Goal: Check status: Check status

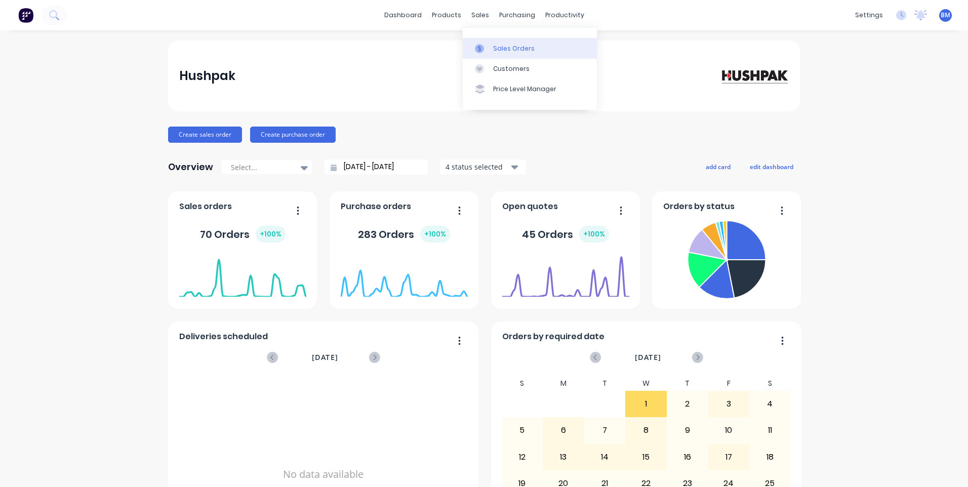
click at [484, 43] on link "Sales Orders" at bounding box center [530, 48] width 134 height 20
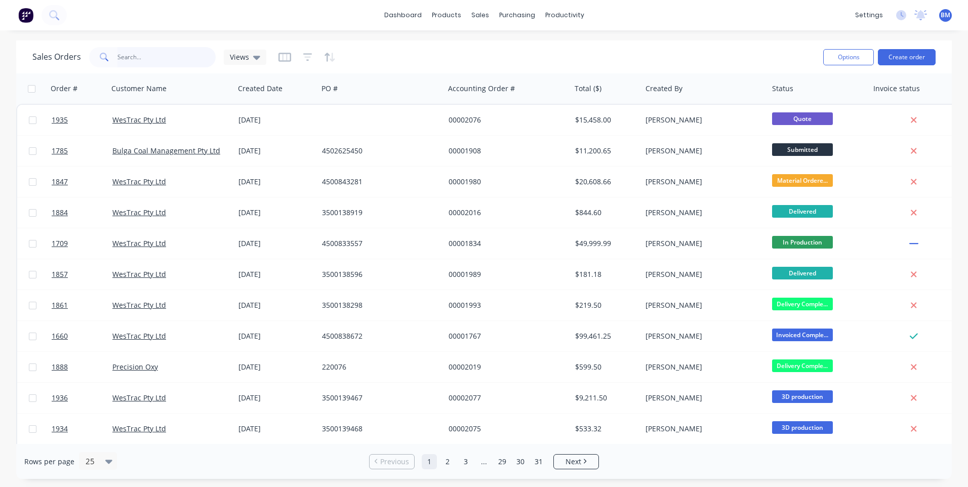
click at [180, 65] on input "text" at bounding box center [166, 57] width 99 height 20
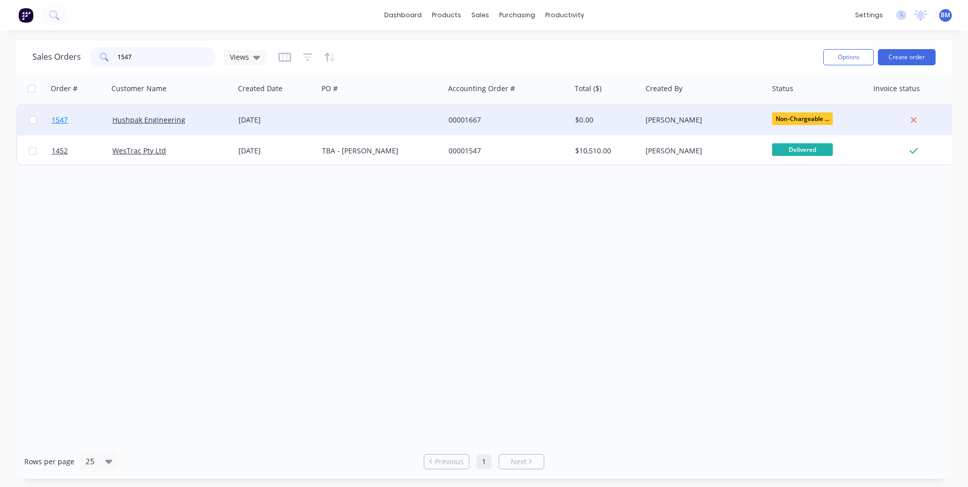
type input "1547"
click at [63, 119] on span "1547" at bounding box center [60, 120] width 16 height 10
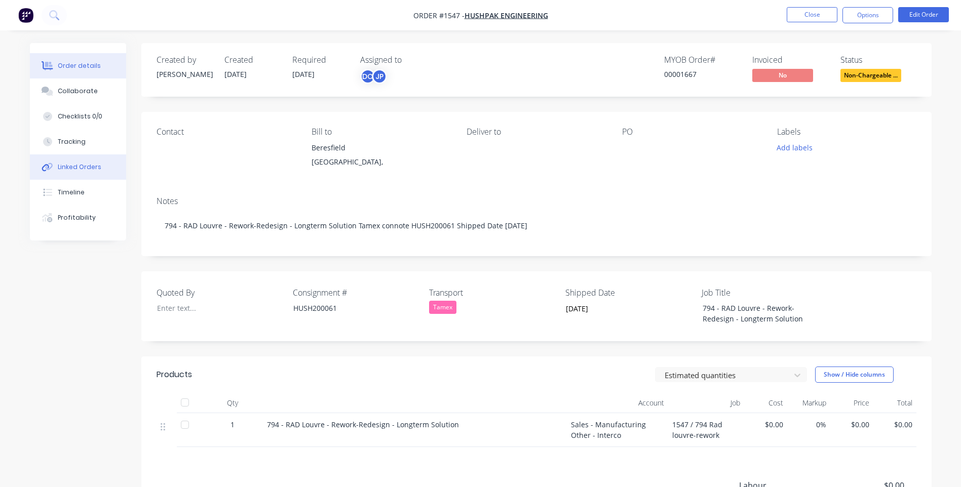
click at [72, 167] on div "Linked Orders" at bounding box center [80, 167] width 44 height 9
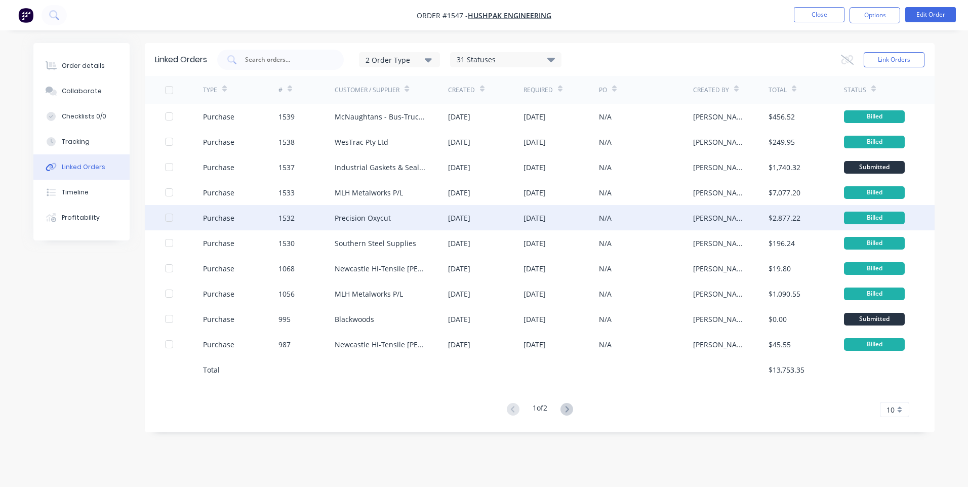
click at [219, 218] on div "Purchase" at bounding box center [218, 218] width 31 height 11
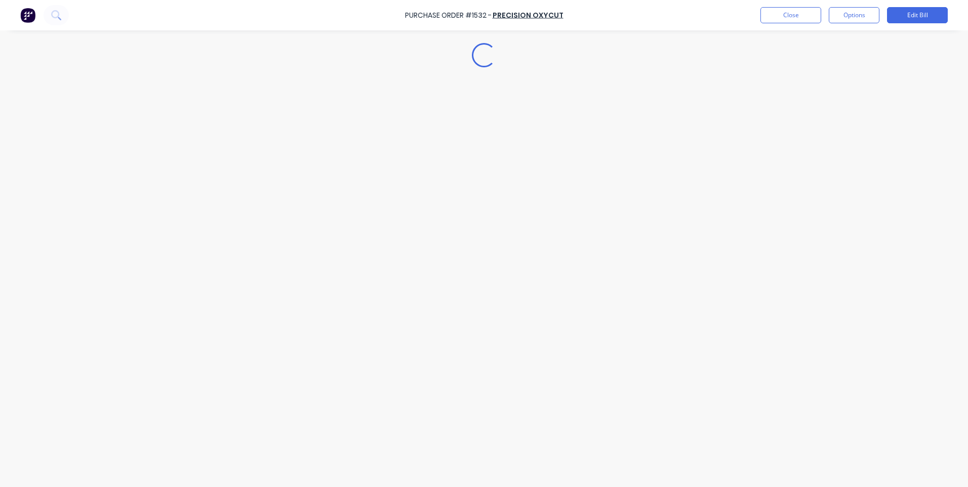
type textarea "x"
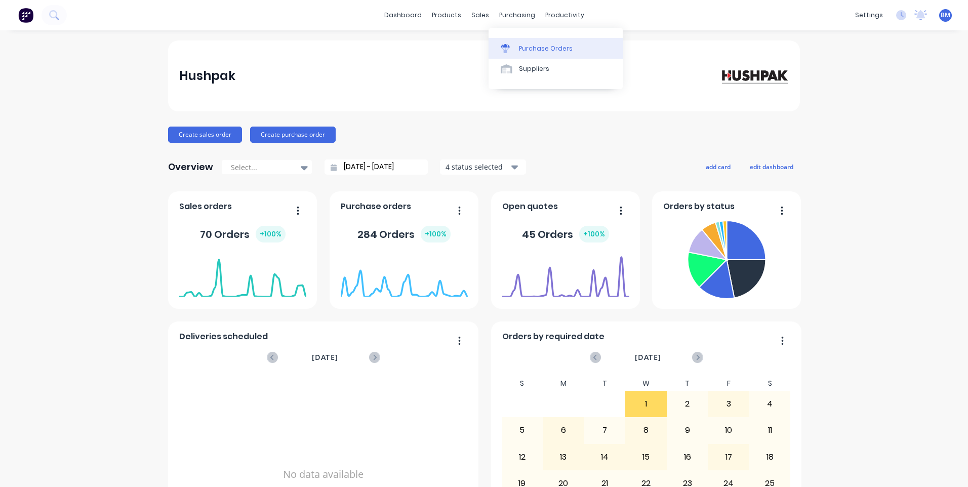
drag, startPoint x: 0, startPoint y: 0, endPoint x: 523, endPoint y: 50, distance: 524.9
click at [523, 50] on div "Purchase Orders" at bounding box center [546, 48] width 54 height 9
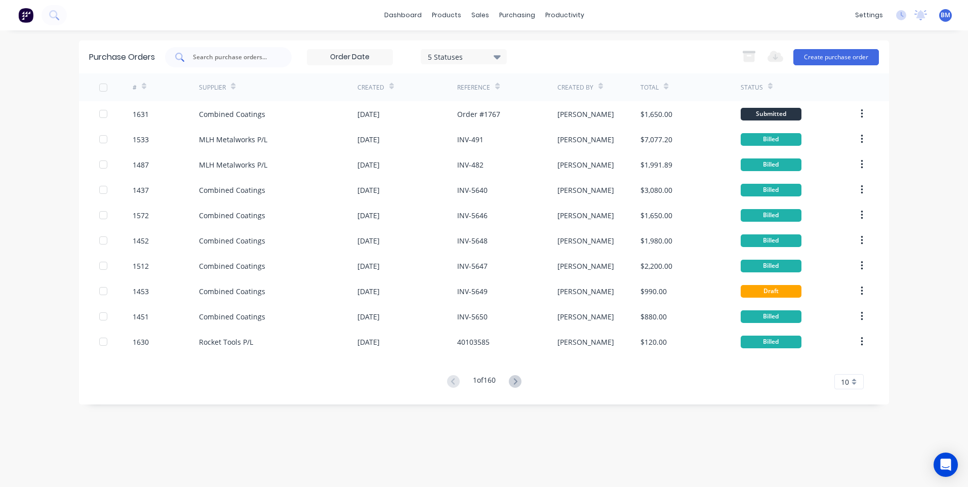
click at [217, 56] on input "text" at bounding box center [234, 57] width 84 height 10
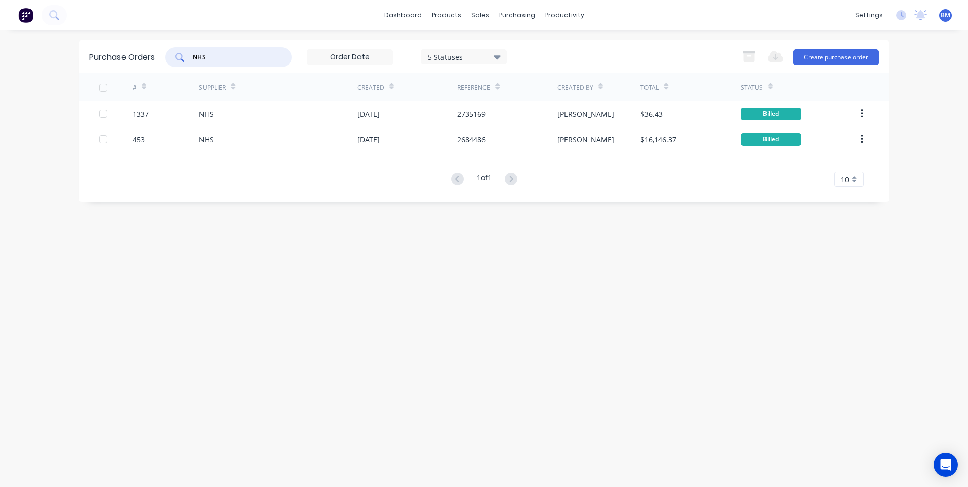
drag, startPoint x: 223, startPoint y: 60, endPoint x: 151, endPoint y: 56, distance: 72.0
click at [156, 57] on div "Purchase Orders NHS 5 Statuses 5 Statuses Export to Excel (XLSX) Create purchas…" at bounding box center [484, 57] width 810 height 33
type input "Insulation industrie"
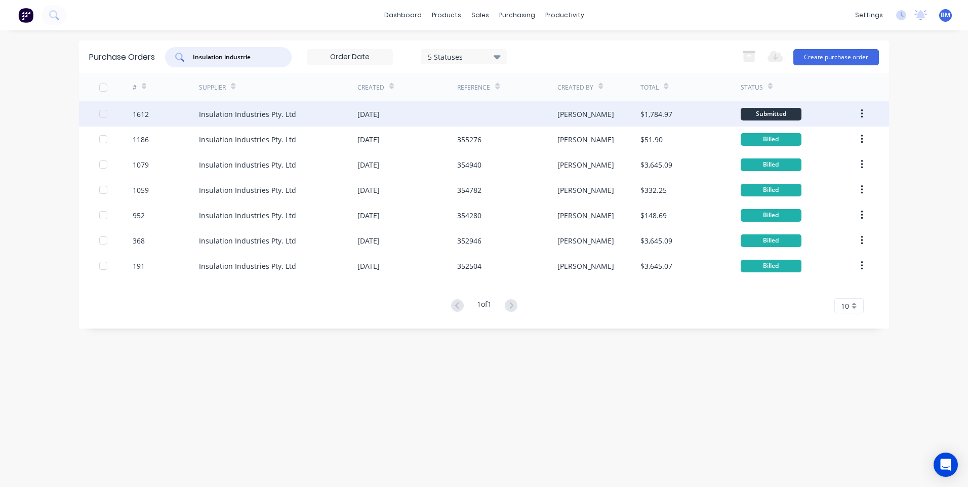
click at [142, 104] on div "1612" at bounding box center [166, 113] width 67 height 25
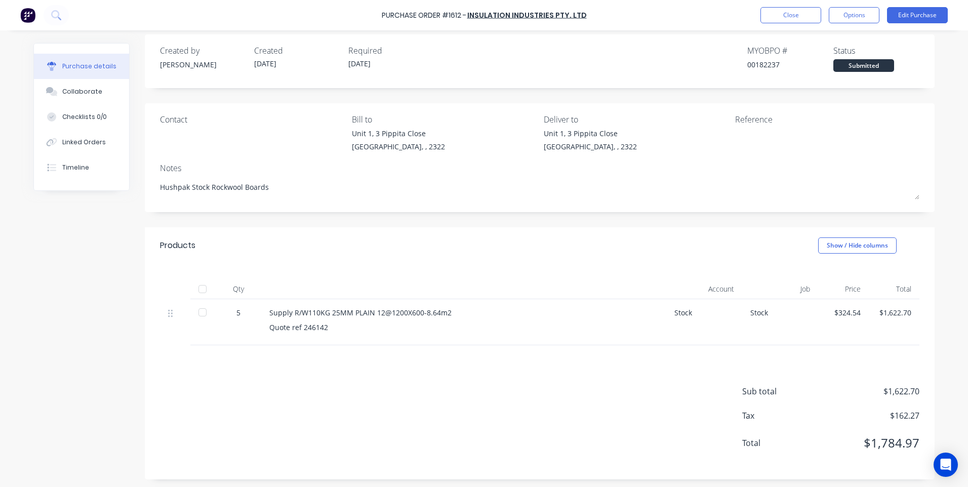
scroll to position [11, 0]
click at [229, 312] on div "5" at bounding box center [238, 310] width 29 height 11
click at [235, 312] on div "5" at bounding box center [238, 310] width 29 height 11
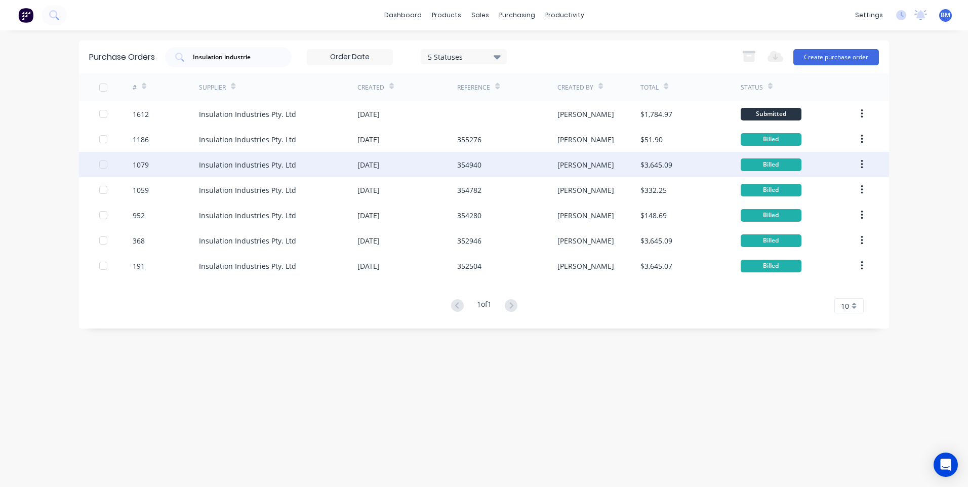
click at [138, 163] on div "1079" at bounding box center [141, 165] width 16 height 11
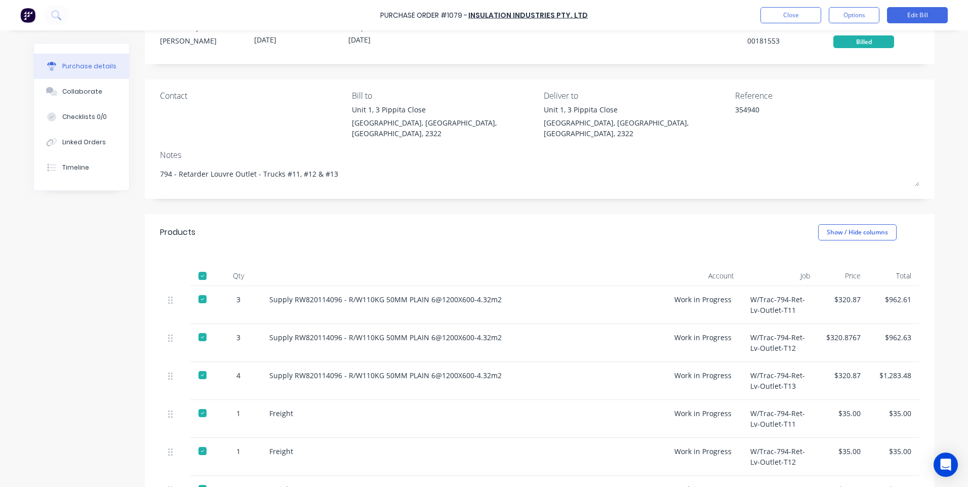
scroll to position [51, 0]
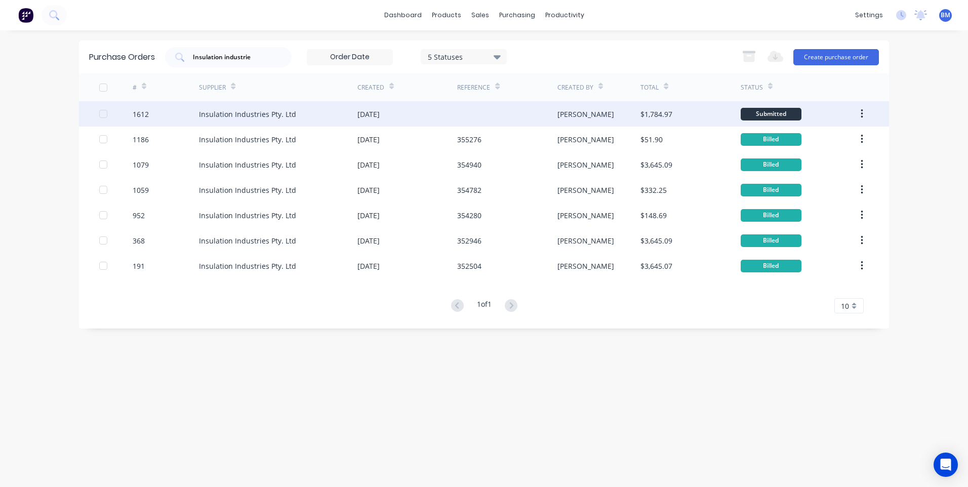
click at [136, 113] on div "1612" at bounding box center [141, 114] width 16 height 11
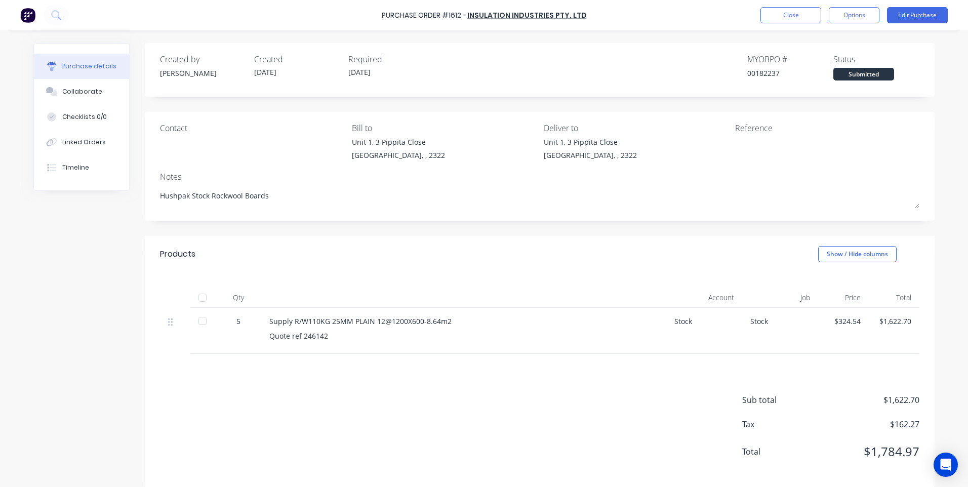
click at [329, 339] on div "Quote ref 246142" at bounding box center [463, 336] width 389 height 11
drag, startPoint x: 332, startPoint y: 337, endPoint x: 265, endPoint y: 320, distance: 69.0
click at [265, 320] on div "Supply R/W110KG 25MM PLAIN 12@1200X600-8.64m2 Quote ref 246142" at bounding box center [463, 331] width 405 height 46
drag, startPoint x: 265, startPoint y: 320, endPoint x: 335, endPoint y: 340, distance: 72.8
click at [335, 340] on div "Quote ref 246142" at bounding box center [463, 336] width 389 height 11
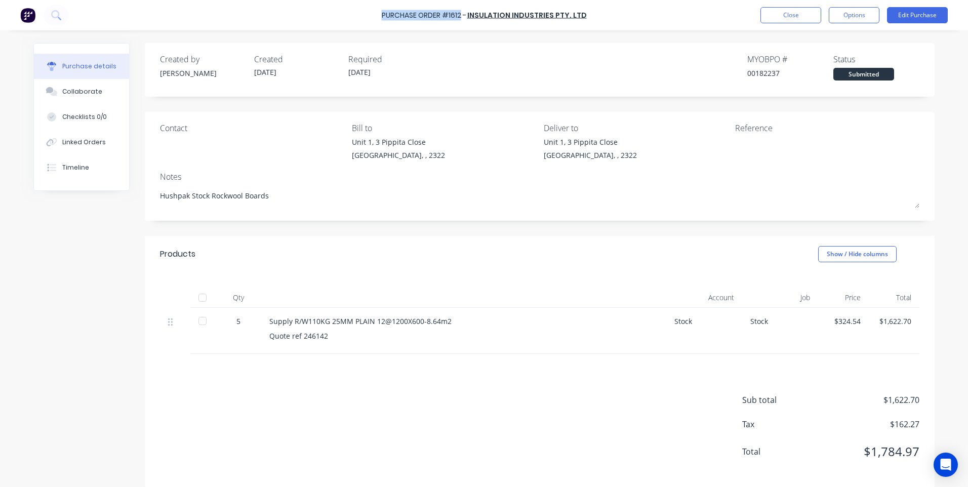
drag, startPoint x: 464, startPoint y: 15, endPoint x: 373, endPoint y: 18, distance: 91.2
click at [373, 18] on div "Purchase Order #1612 - Insulation Industries Pty. Ltd Close Options Edit Purcha…" at bounding box center [484, 15] width 968 height 30
copy div "Purchase Order #1612"
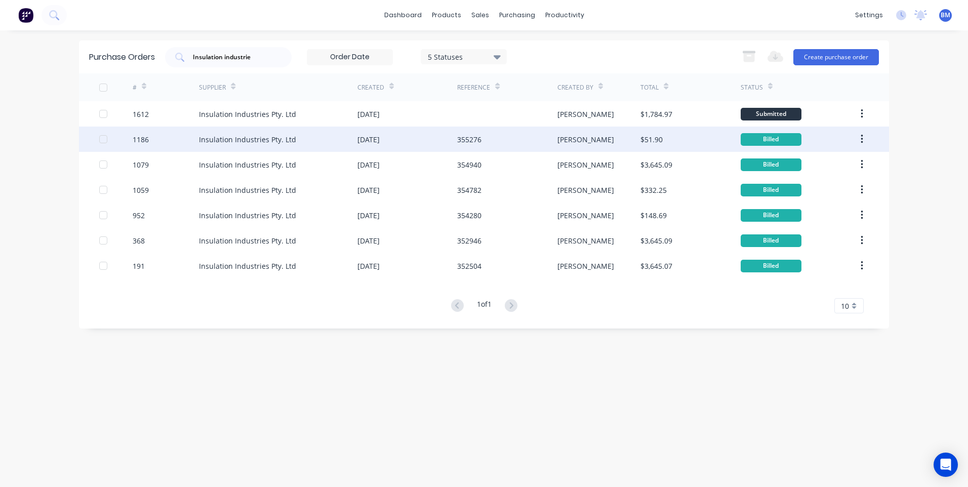
click at [204, 143] on div "Insulation Industries Pty. Ltd" at bounding box center [247, 139] width 97 height 11
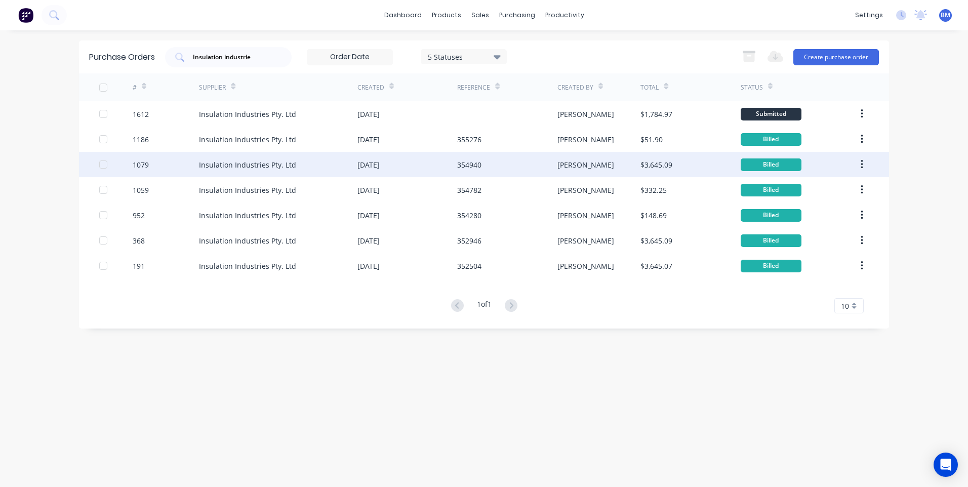
click at [219, 171] on div "Insulation Industries Pty. Ltd" at bounding box center [278, 164] width 158 height 25
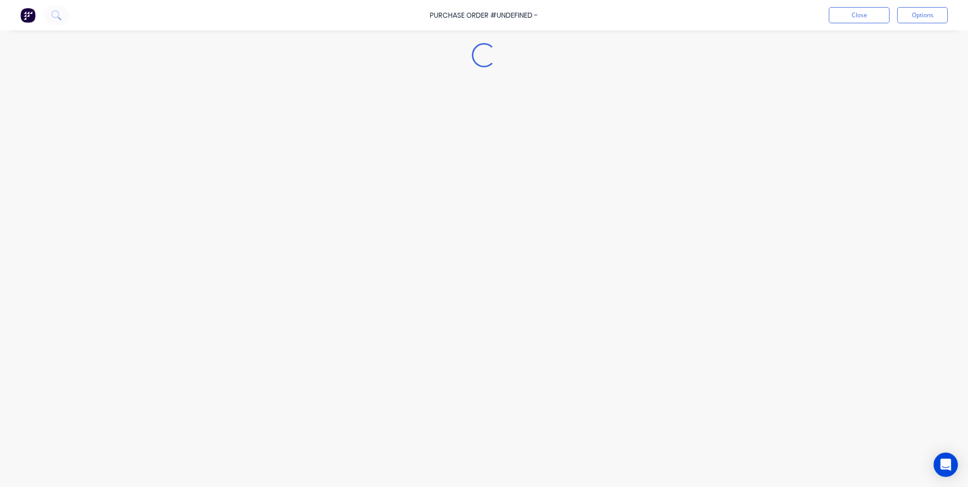
type textarea "x"
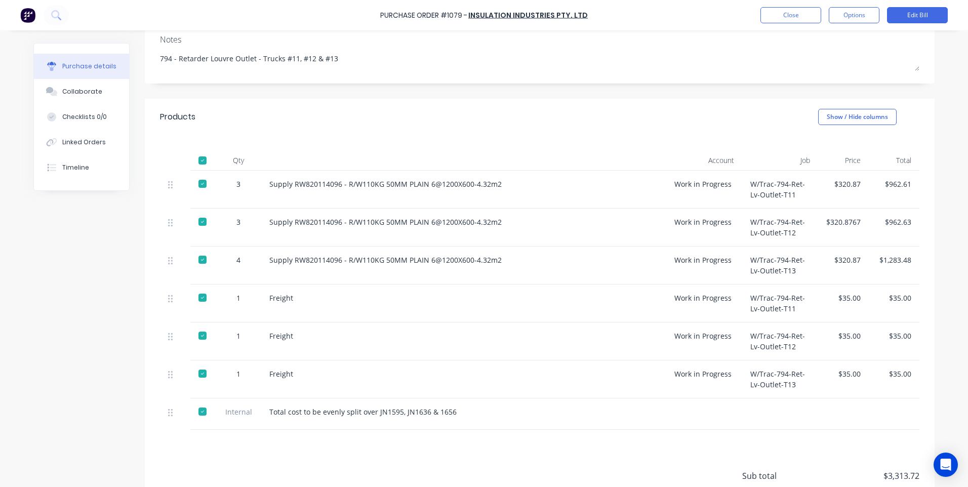
scroll to position [152, 0]
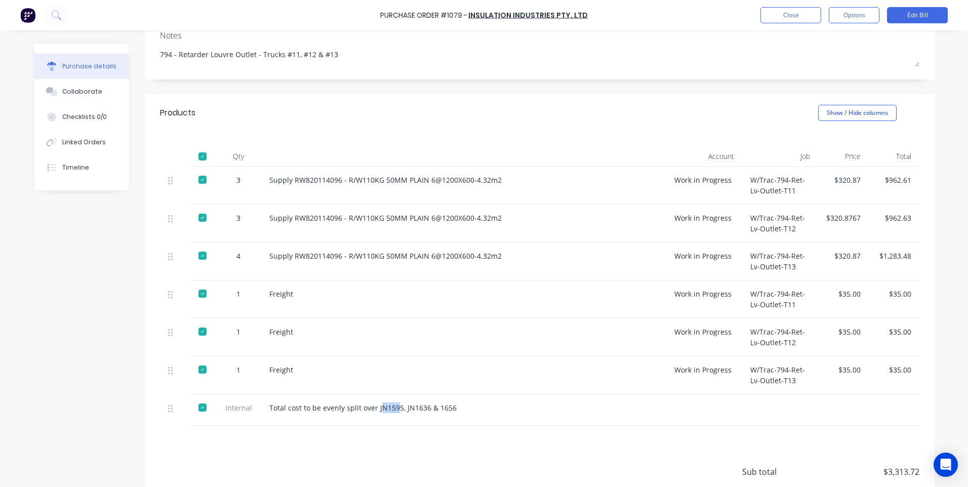
drag, startPoint x: 393, startPoint y: 399, endPoint x: 376, endPoint y: 399, distance: 17.2
click at [376, 403] on div "Total cost to be evenly split over JN1595, JN1636 & 1656" at bounding box center [463, 408] width 389 height 11
drag, startPoint x: 376, startPoint y: 399, endPoint x: 392, endPoint y: 399, distance: 16.2
click at [392, 403] on div "Total cost to be evenly split over JN1595, JN1636 & 1656" at bounding box center [463, 408] width 389 height 11
drag, startPoint x: 394, startPoint y: 398, endPoint x: 372, endPoint y: 399, distance: 22.3
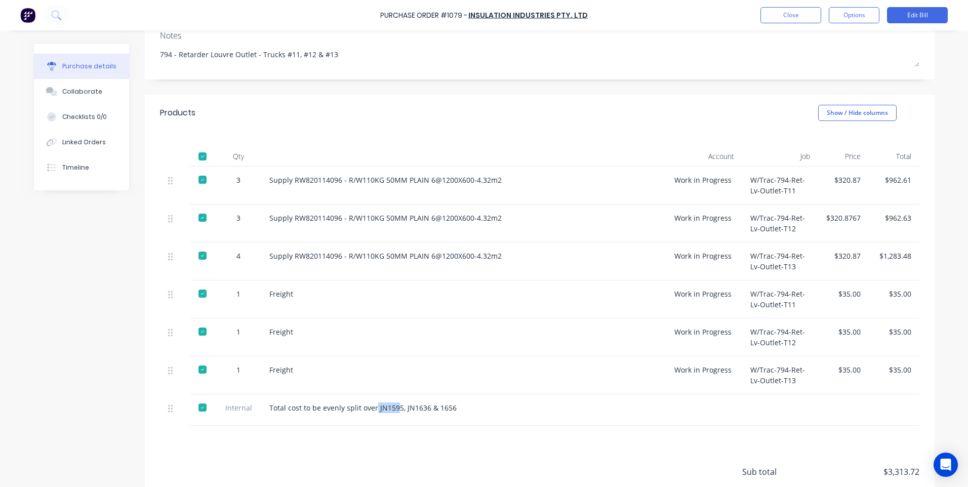
click at [372, 403] on div "Total cost to be evenly split over JN1595, JN1636 & 1656" at bounding box center [463, 408] width 389 height 11
drag, startPoint x: 372, startPoint y: 399, endPoint x: 395, endPoint y: 398, distance: 23.3
click at [395, 403] on div "Total cost to be evenly split over JN1595, JN1636 & 1656" at bounding box center [463, 408] width 389 height 11
drag, startPoint x: 395, startPoint y: 398, endPoint x: 376, endPoint y: 398, distance: 19.2
click at [376, 403] on div "Total cost to be evenly split over JN1595, JN1636 & 1656" at bounding box center [463, 408] width 389 height 11
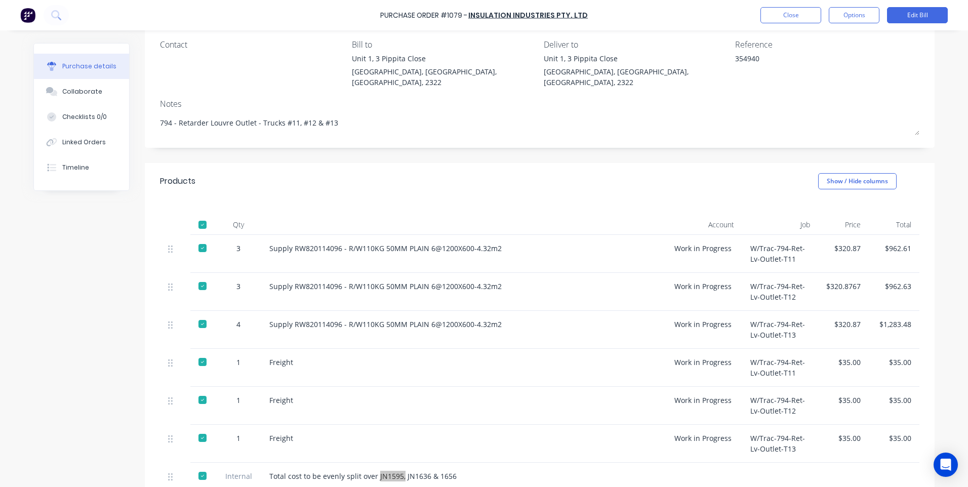
scroll to position [101, 0]
